Goal: Task Accomplishment & Management: Manage account settings

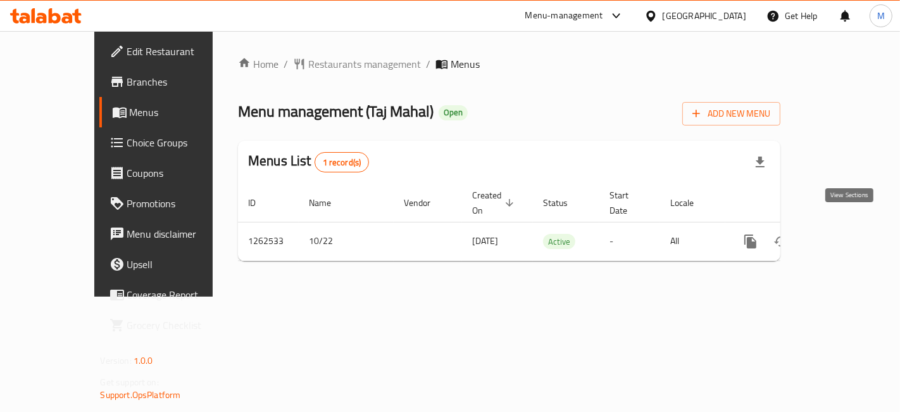
click at [857, 226] on link "enhanced table" at bounding box center [842, 241] width 30 height 30
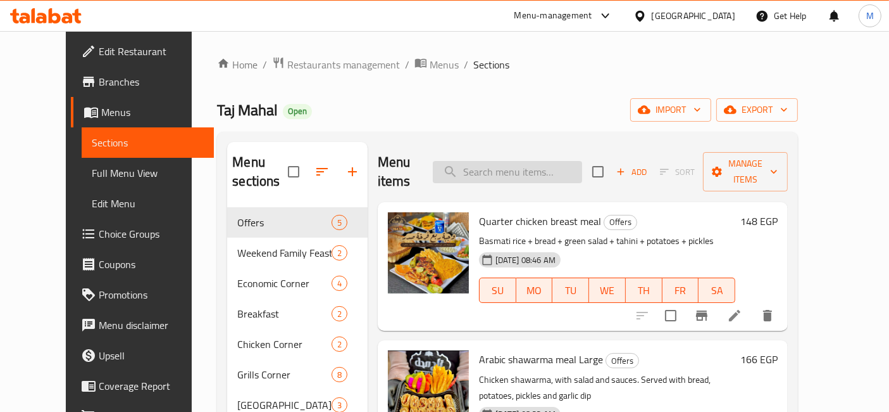
click at [498, 170] on input "search" at bounding box center [507, 172] width 149 height 22
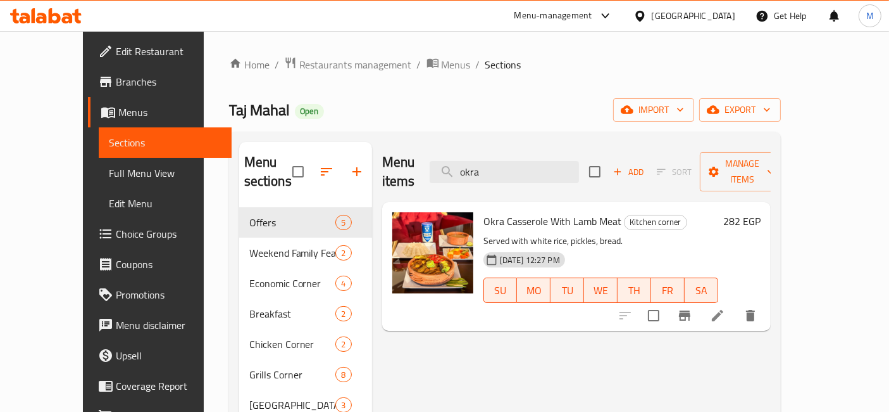
type input "okra"
click at [761, 212] on h6 "282 EGP" at bounding box center [742, 221] width 37 height 18
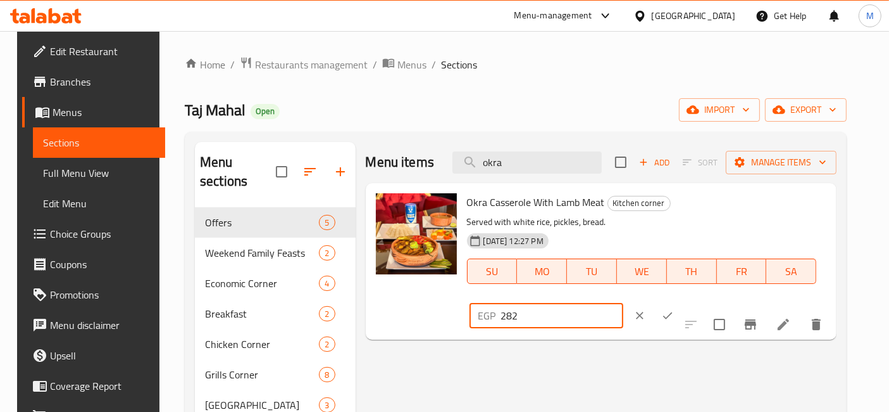
click at [624, 303] on input "282" at bounding box center [562, 315] width 122 height 25
type input "324"
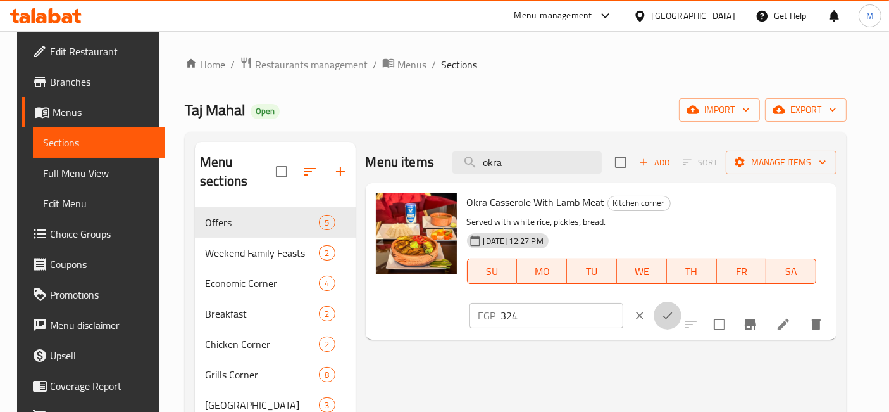
click at [682, 301] on button "ok" at bounding box center [668, 315] width 28 height 28
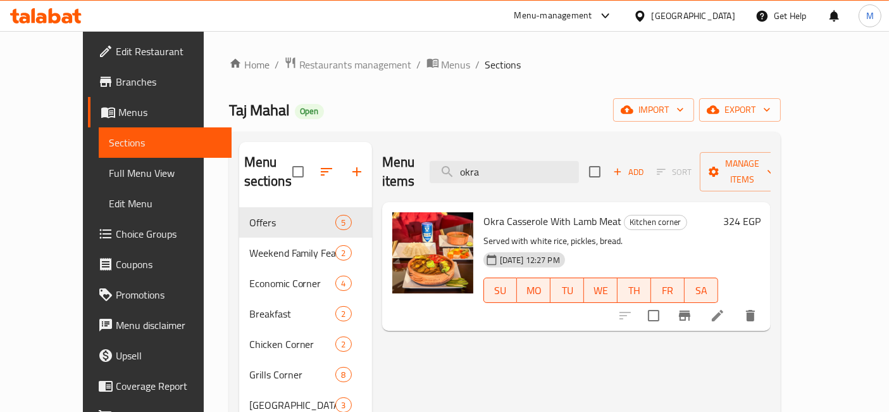
click at [577, 149] on div "Menu items okra Add Sort Manage items" at bounding box center [576, 172] width 389 height 60
drag, startPoint x: 577, startPoint y: 149, endPoint x: 553, endPoint y: 171, distance: 32.2
click at [553, 171] on div "Menu items okra Add Sort Manage items" at bounding box center [576, 172] width 389 height 60
click at [553, 171] on input "okra" at bounding box center [504, 172] width 149 height 22
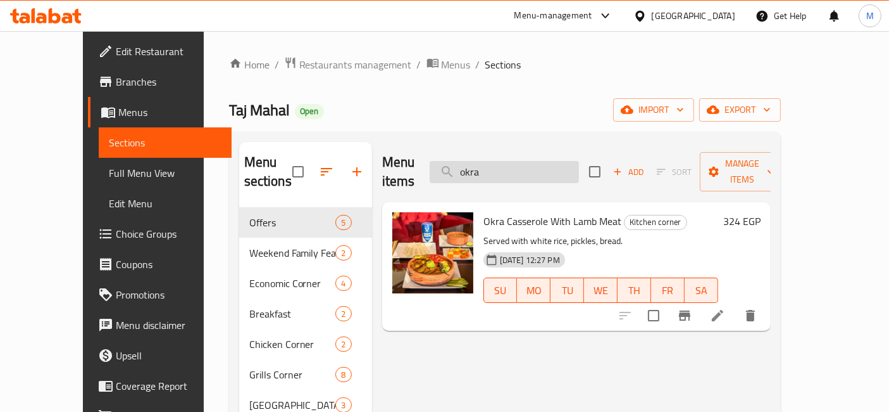
click at [553, 171] on input "okra" at bounding box center [504, 172] width 149 height 22
click at [32, 17] on icon at bounding box center [34, 15] width 4 height 15
